Goal: Task Accomplishment & Management: Use online tool/utility

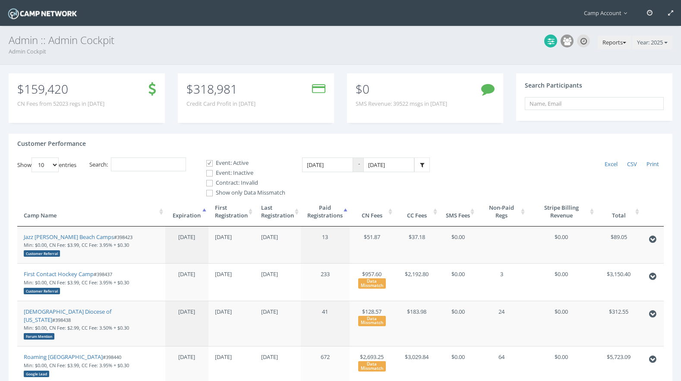
click at [606, 46] on button "Reports" at bounding box center [613, 43] width 33 height 14
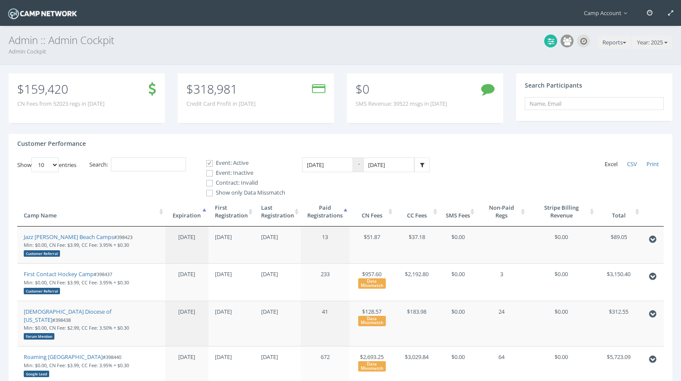
click at [609, 166] on span "Excel" at bounding box center [610, 164] width 13 height 8
click at [619, 43] on button "Reports" at bounding box center [613, 43] width 33 height 14
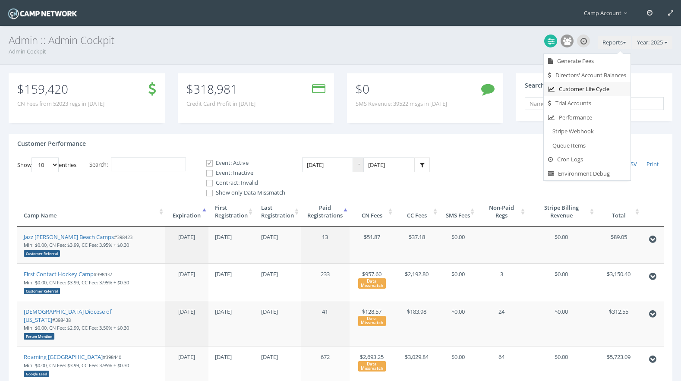
click at [596, 87] on link "Customer Life Cycle" at bounding box center [587, 89] width 87 height 14
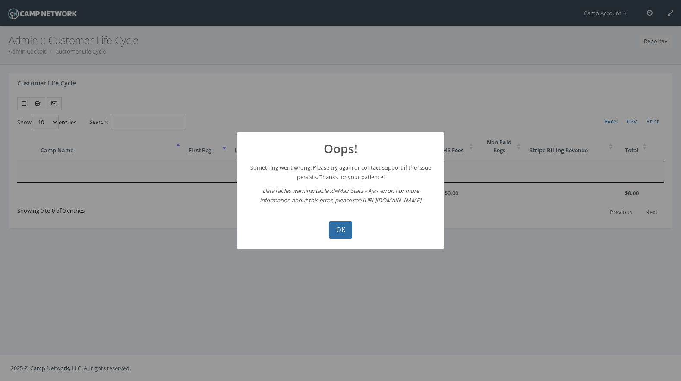
click at [341, 226] on button "OK" at bounding box center [340, 229] width 23 height 17
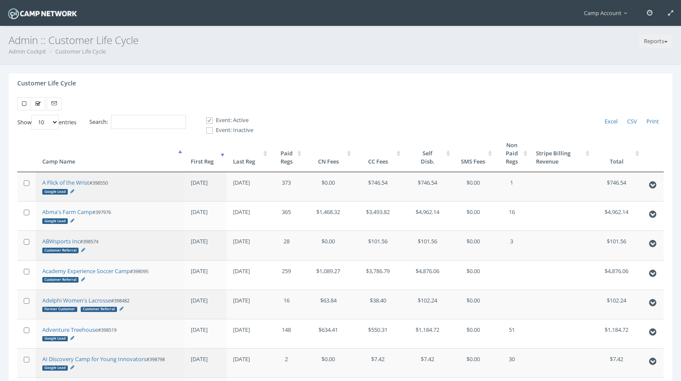
click at [206, 167] on th "First Reg" at bounding box center [205, 154] width 43 height 38
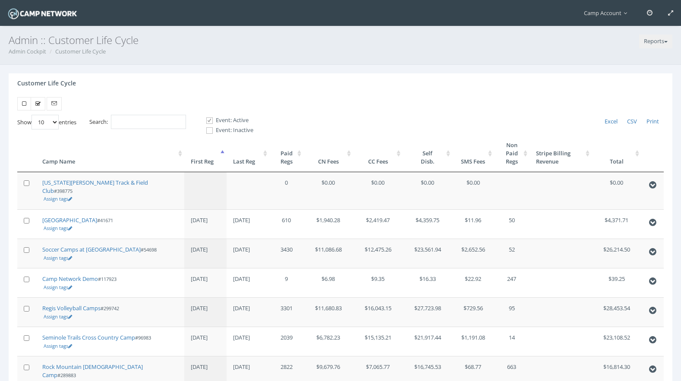
click at [206, 167] on th "First Reg" at bounding box center [205, 154] width 43 height 38
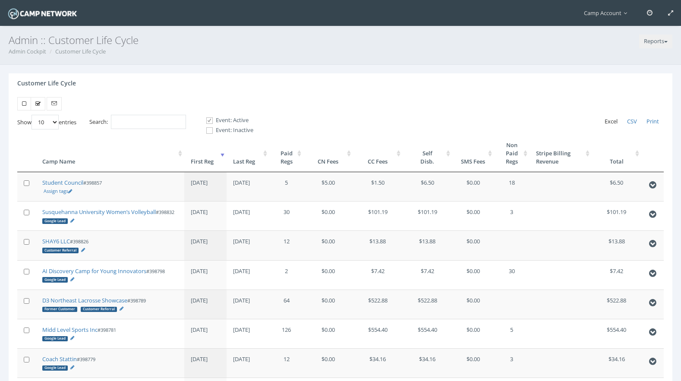
click at [607, 121] on span "Excel" at bounding box center [610, 121] width 13 height 8
click at [229, 132] on label "Event: Inactive" at bounding box center [226, 130] width 54 height 9
click at [209, 132] on input "Event: Inactive" at bounding box center [205, 130] width 8 height 8
checkbox input "true"
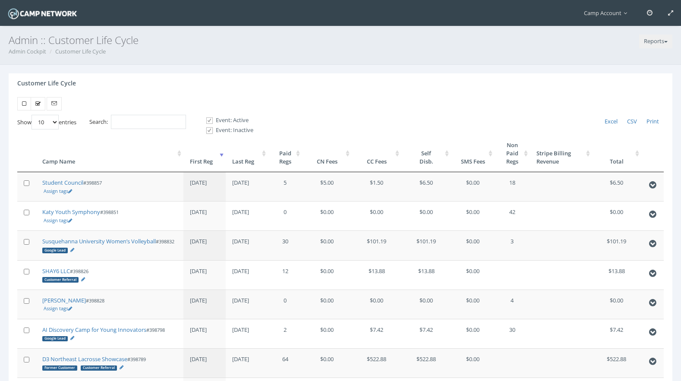
click at [289, 160] on th "Paid Regs" at bounding box center [285, 154] width 34 height 38
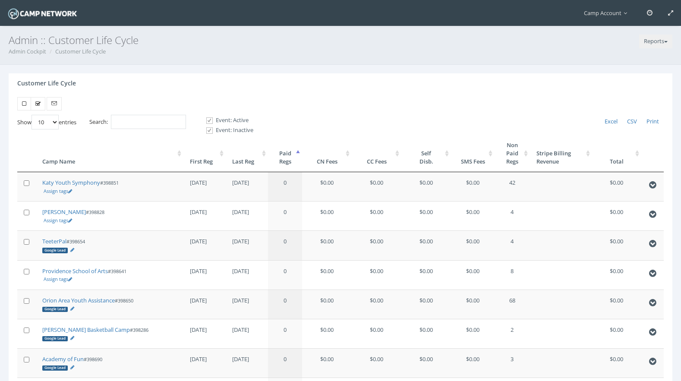
click at [289, 160] on th "Paid Regs" at bounding box center [285, 154] width 34 height 38
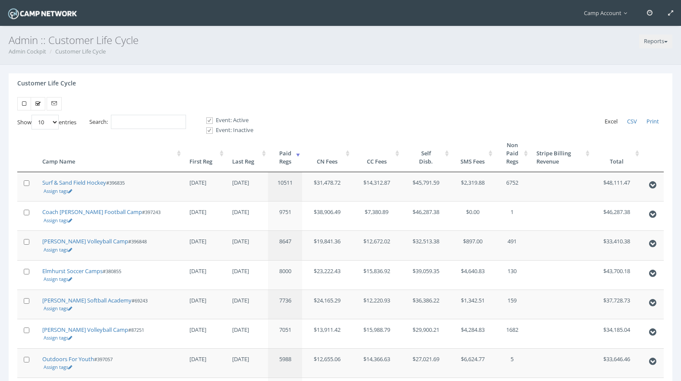
click at [612, 123] on span "Excel" at bounding box center [610, 121] width 13 height 8
